Goal: Task Accomplishment & Management: Manage account settings

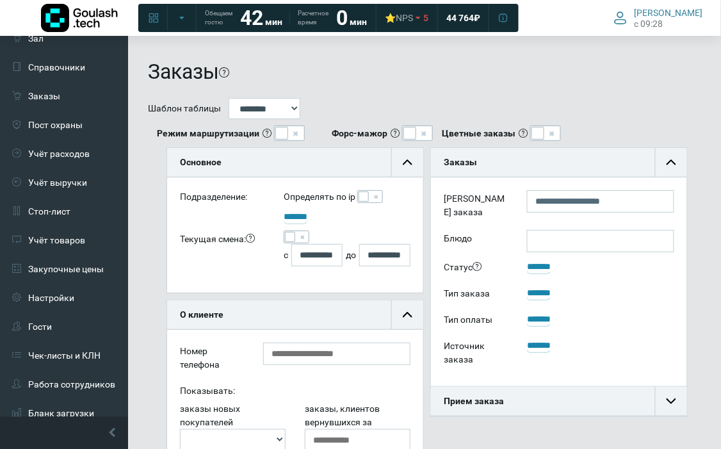
click at [303, 234] on span at bounding box center [297, 236] width 26 height 13
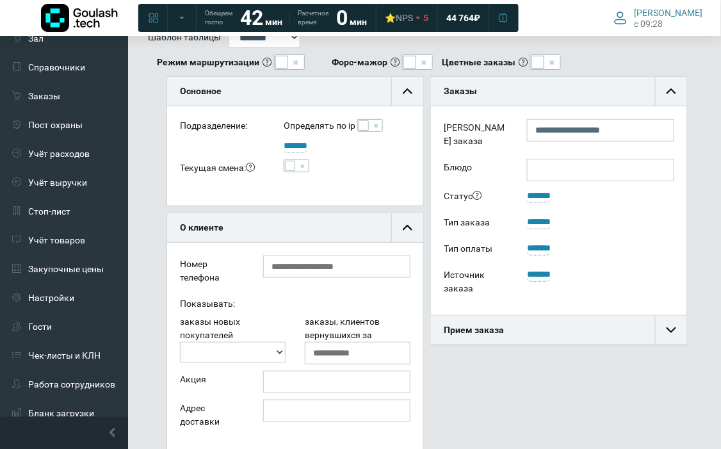
scroll to position [213, 0]
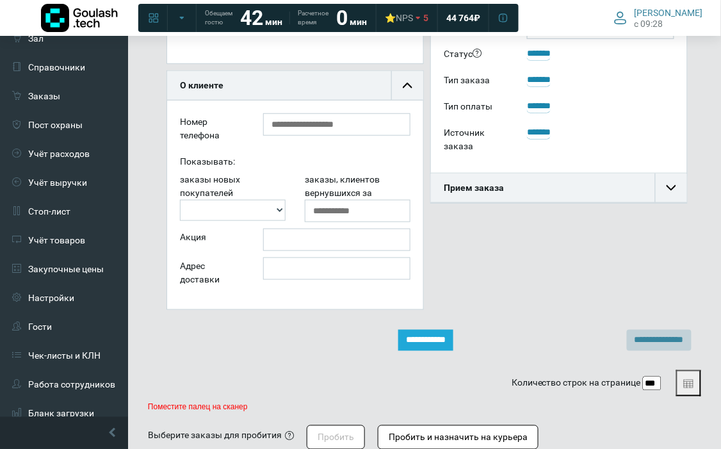
click at [444, 328] on div "Основное Подразделение: Определять по ip *******" at bounding box center [429, 142] width 544 height 417
click at [444, 337] on input "**********" at bounding box center [425, 340] width 55 height 21
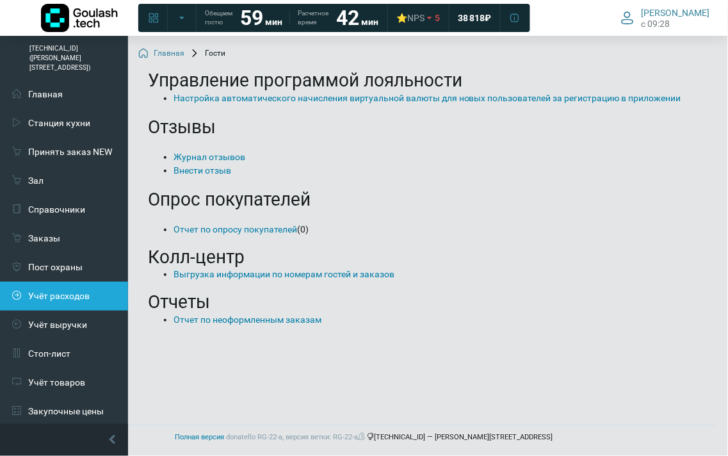
scroll to position [213, 0]
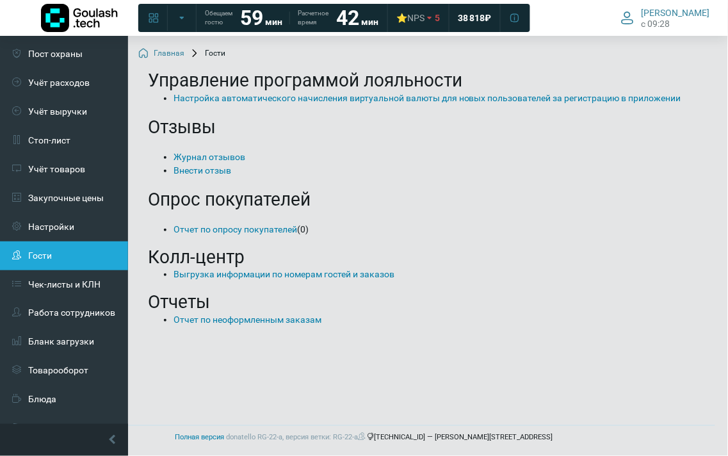
click at [50, 241] on link "Гости" at bounding box center [64, 255] width 128 height 29
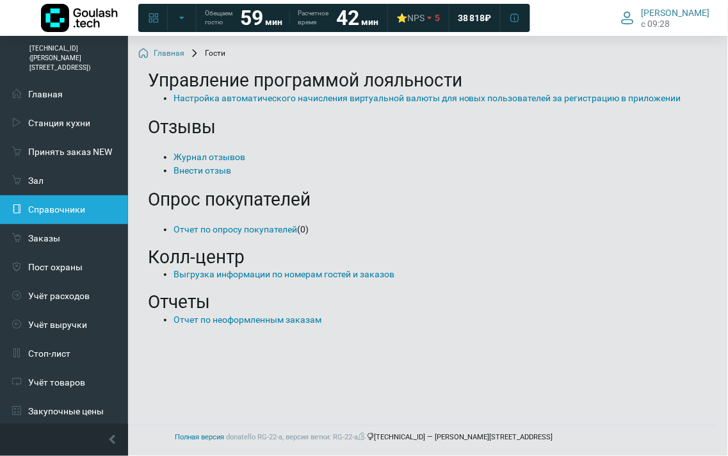
click at [56, 196] on link "Справочники" at bounding box center [64, 209] width 128 height 29
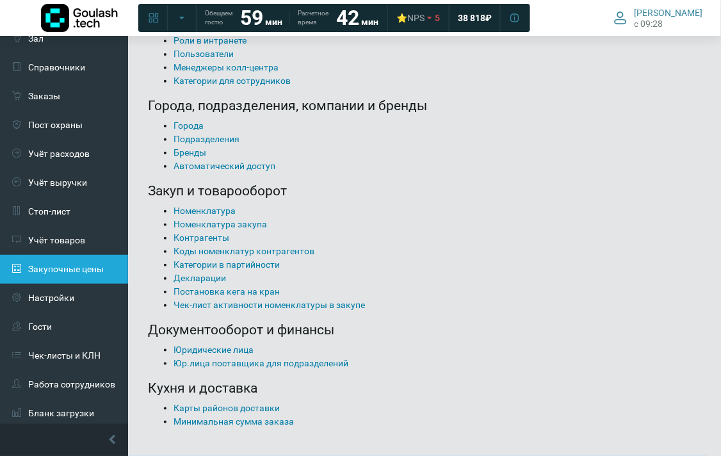
scroll to position [270, 0]
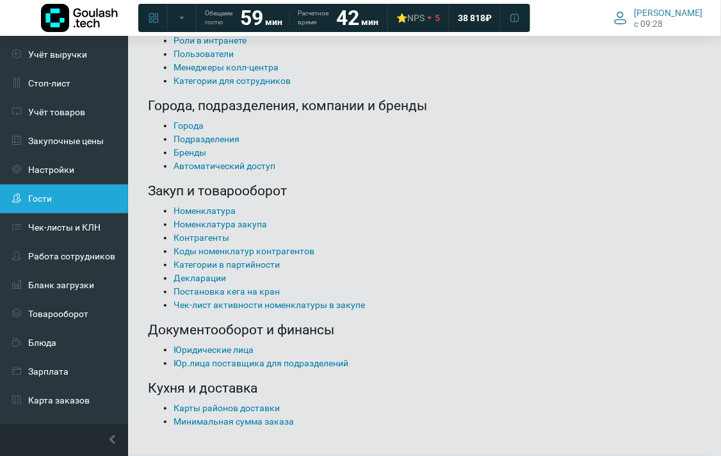
click at [75, 184] on link "Гости" at bounding box center [64, 198] width 128 height 29
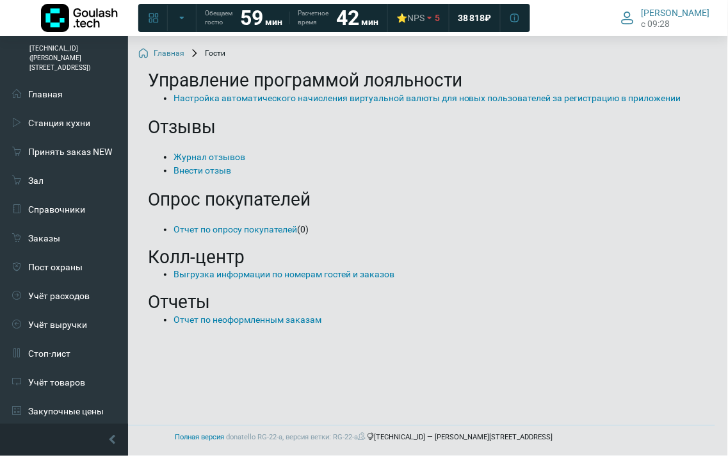
click at [449, 295] on h2 "Отчеты" at bounding box center [428, 302] width 560 height 22
click at [675, 26] on span "Сединкин Антон c 09:28" at bounding box center [675, 18] width 68 height 22
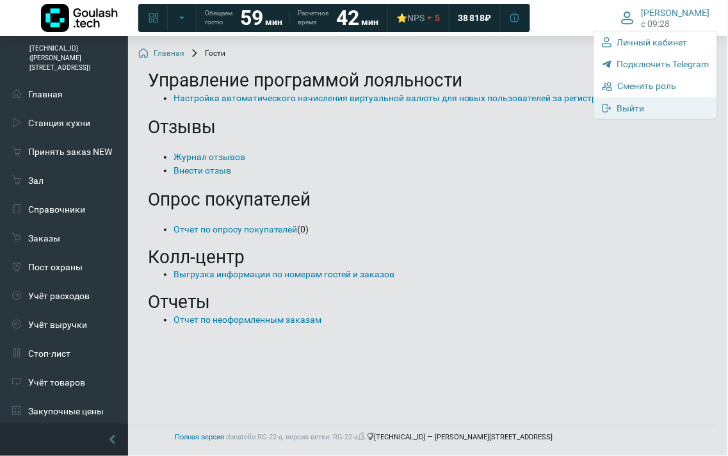
click at [655, 116] on link "Выйти" at bounding box center [655, 108] width 123 height 22
